Goal: Navigation & Orientation: Find specific page/section

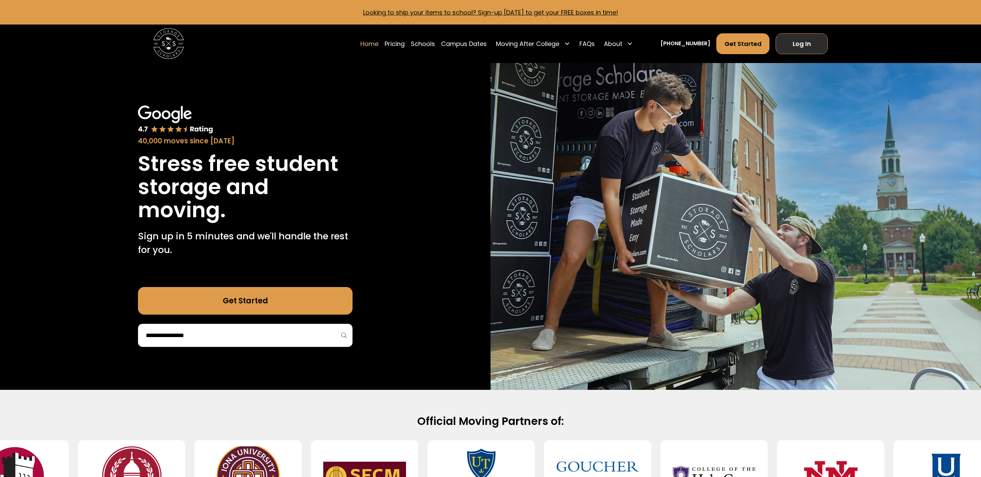
click at [805, 44] on link "Log In" at bounding box center [802, 43] width 52 height 21
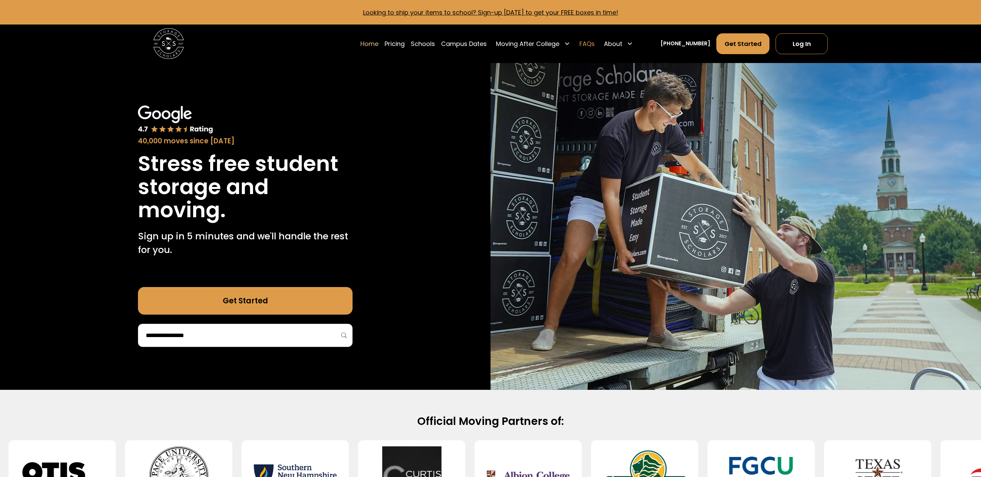
click at [593, 43] on link "FAQs" at bounding box center [587, 43] width 15 height 21
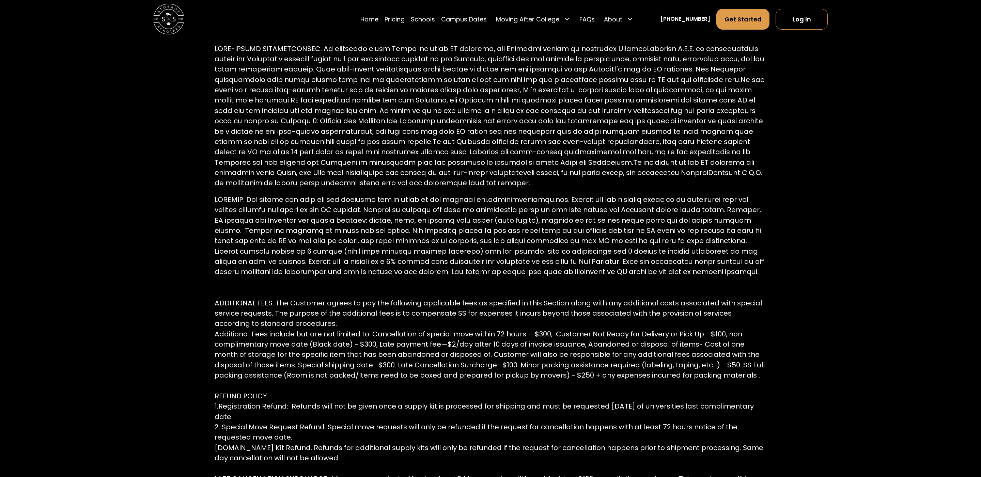
scroll to position [986, 0]
